Goal: Transaction & Acquisition: Purchase product/service

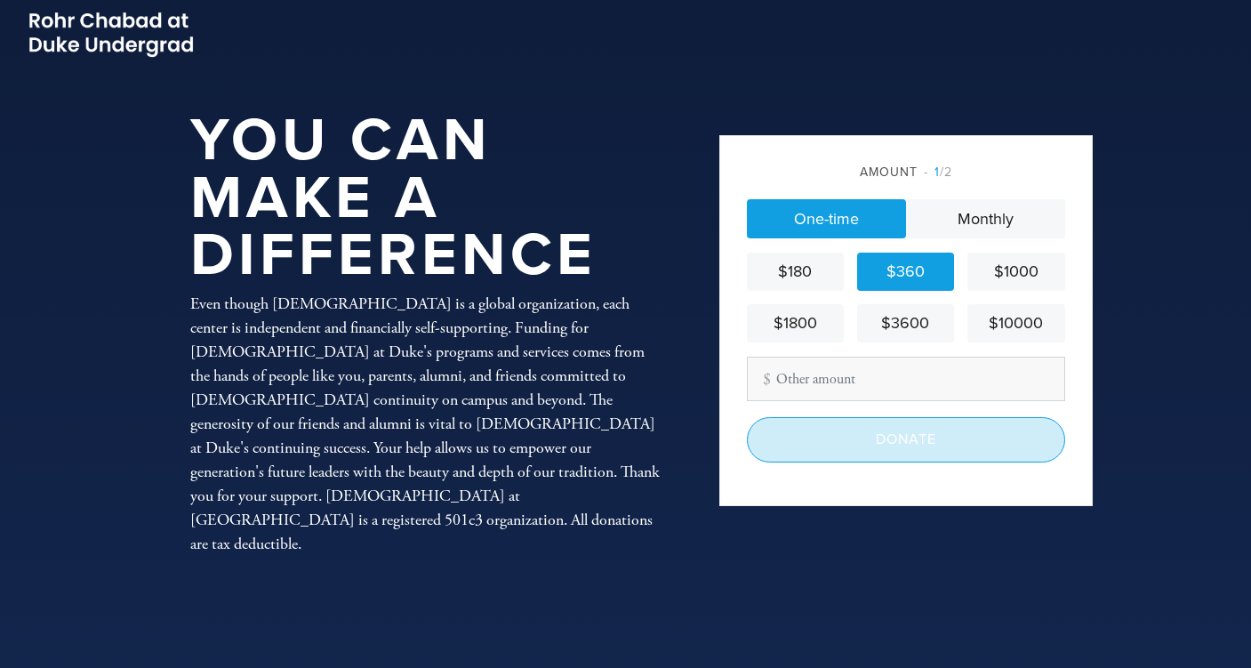
click at [875, 441] on input "Donate" at bounding box center [906, 439] width 318 height 44
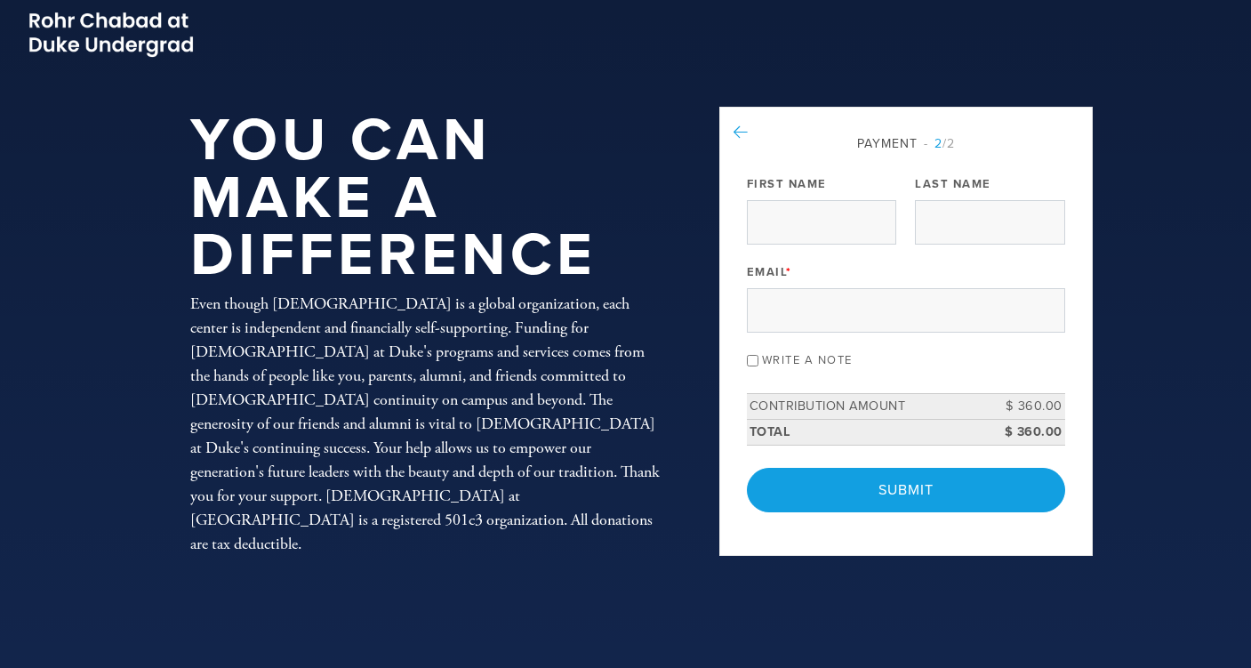
click at [735, 134] on icon at bounding box center [741, 132] width 14 height 16
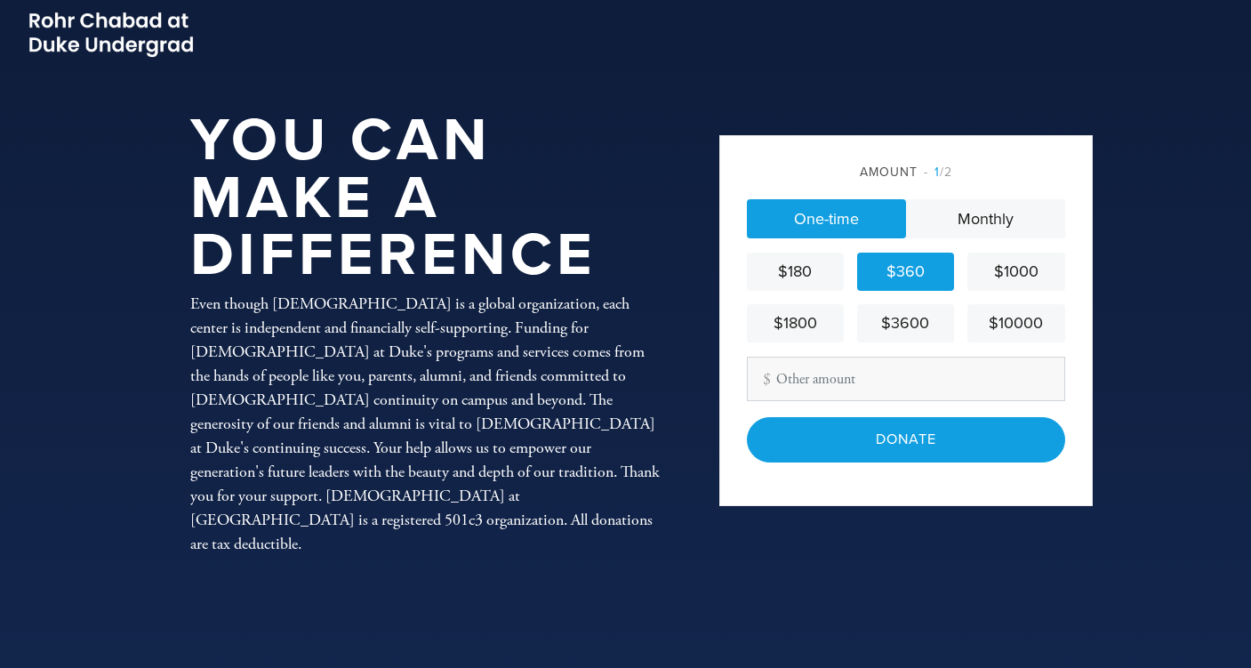
click at [804, 324] on div "$1800" at bounding box center [795, 323] width 83 height 24
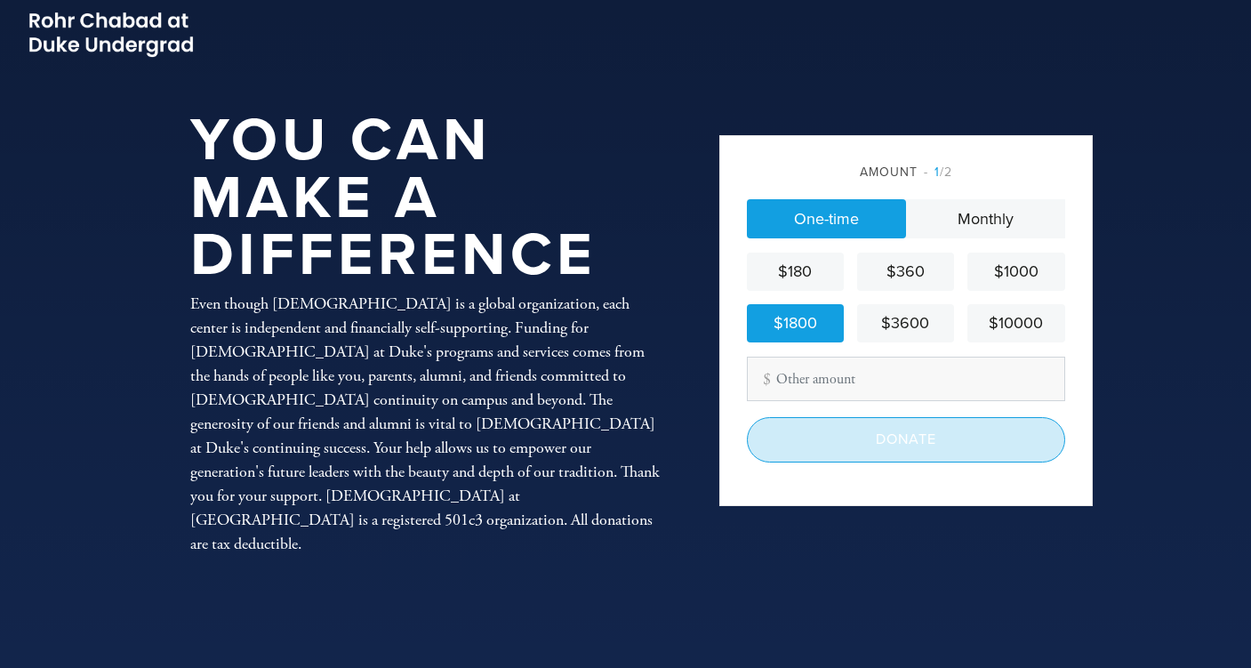
click at [877, 443] on input "Donate" at bounding box center [906, 439] width 318 height 44
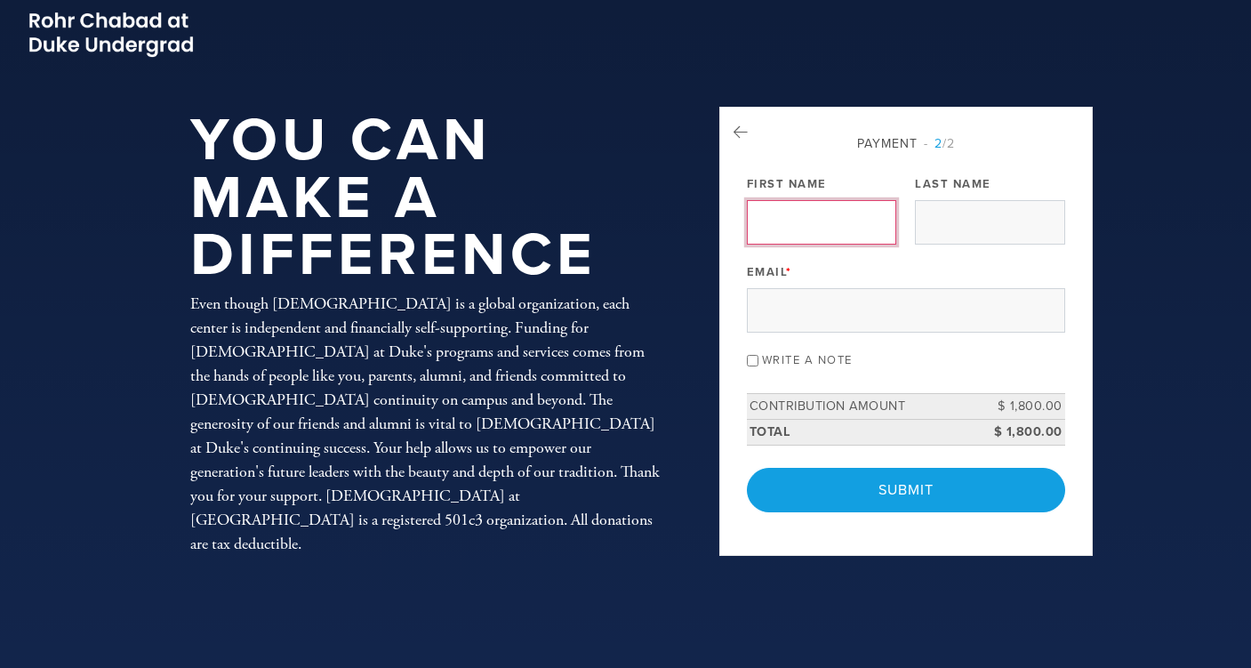
type input "Susan"
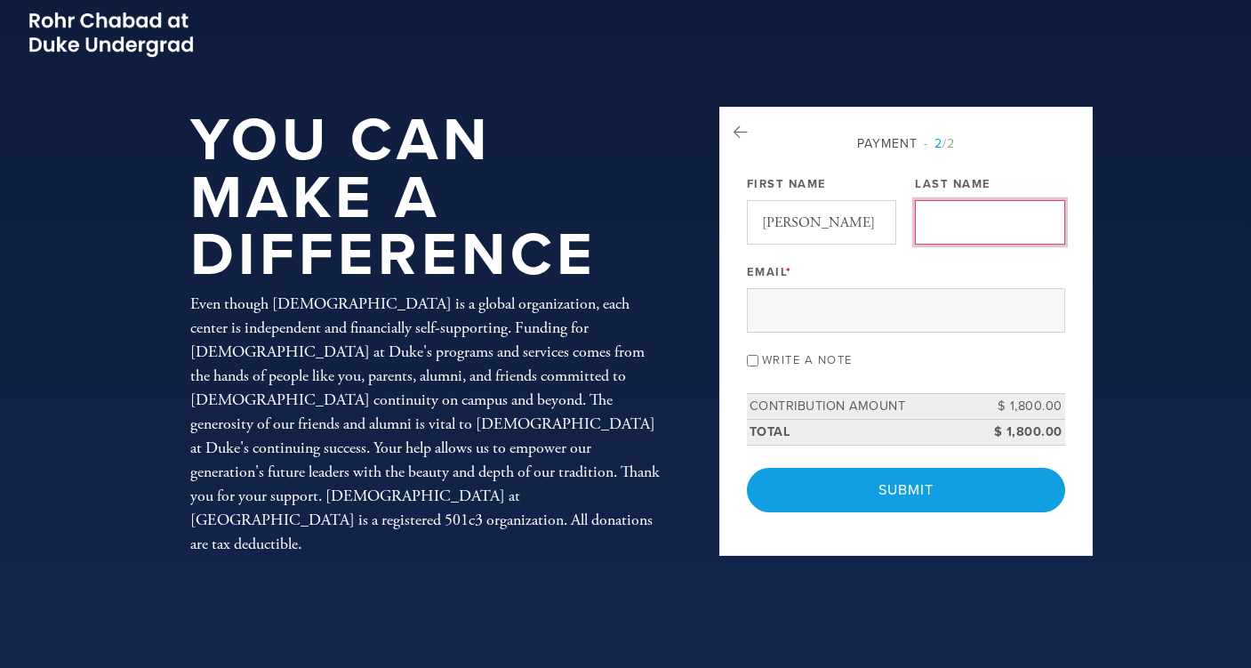
type input "Nehmen"
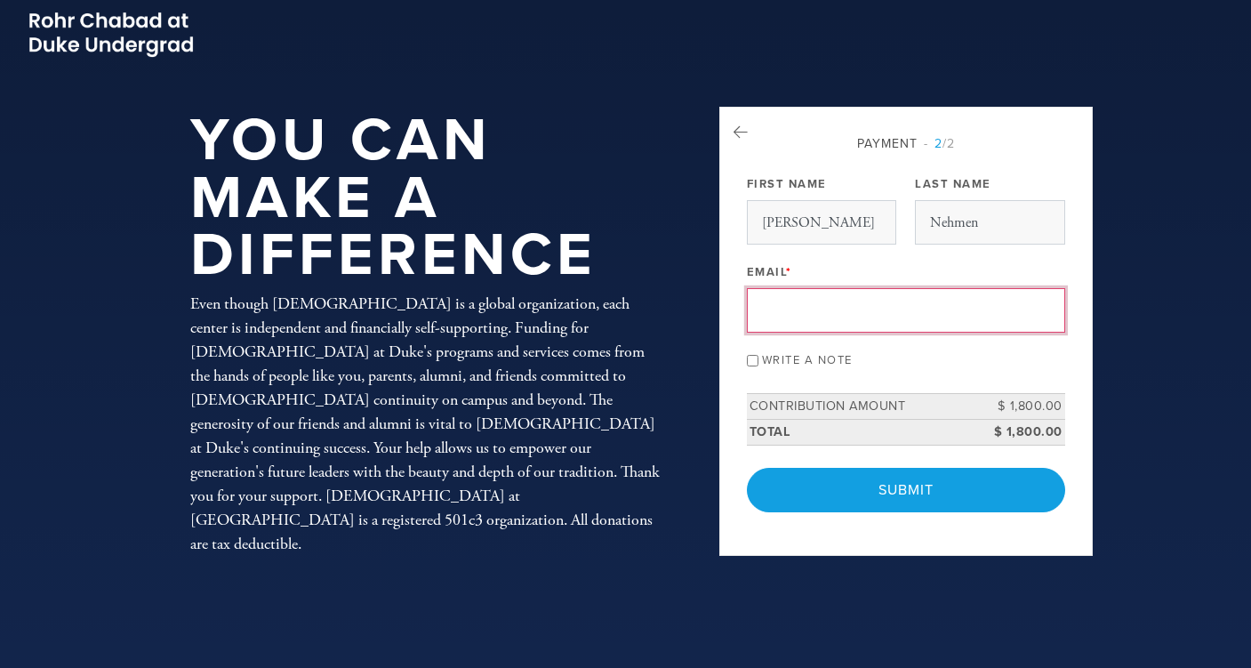
type input "snehmen@mac.com"
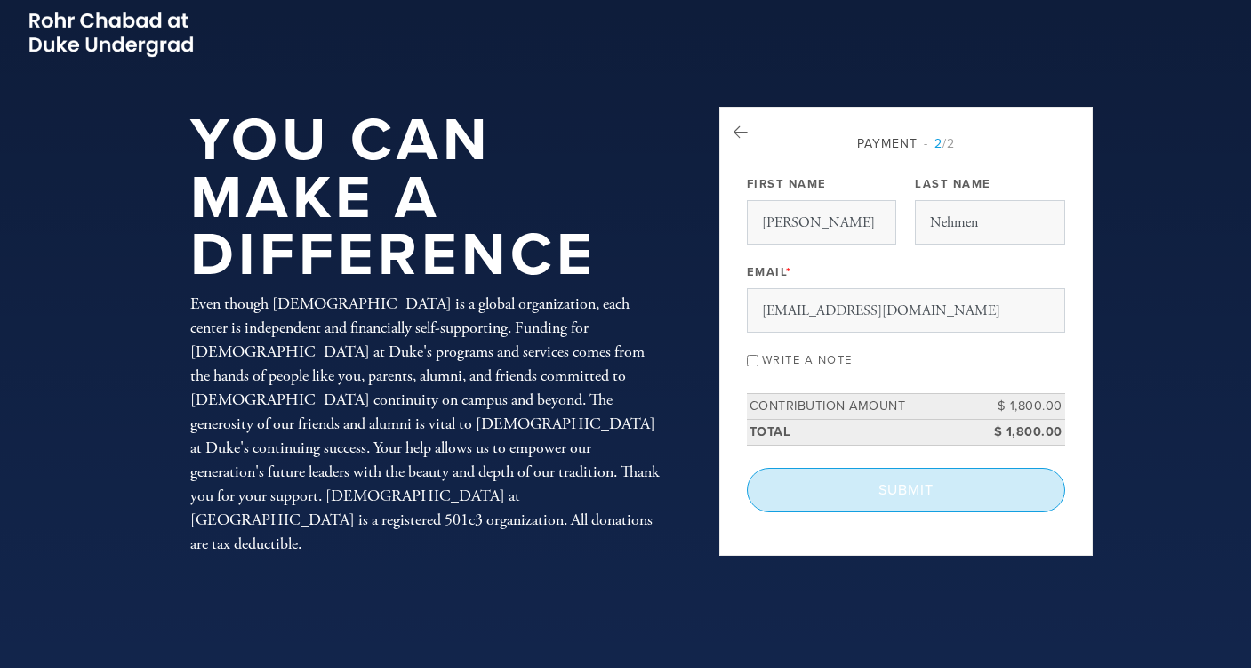
click at [892, 484] on input "Submit" at bounding box center [906, 490] width 318 height 44
